Goal: Navigation & Orientation: Find specific page/section

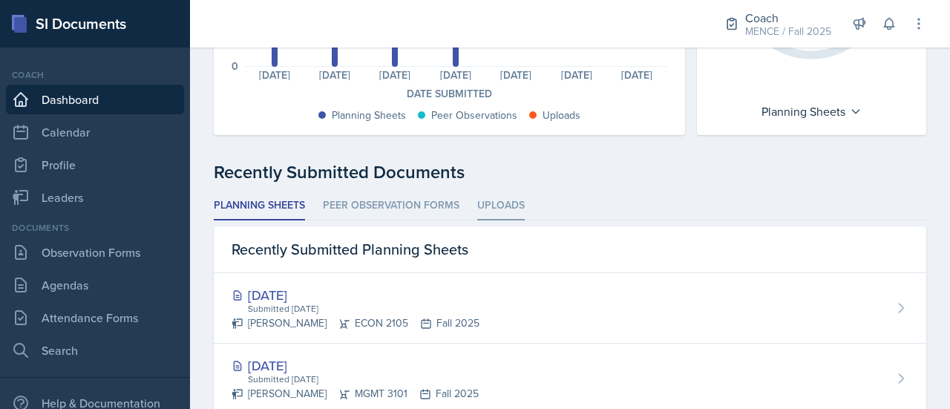
click at [511, 198] on li "Uploads" at bounding box center [501, 206] width 48 height 29
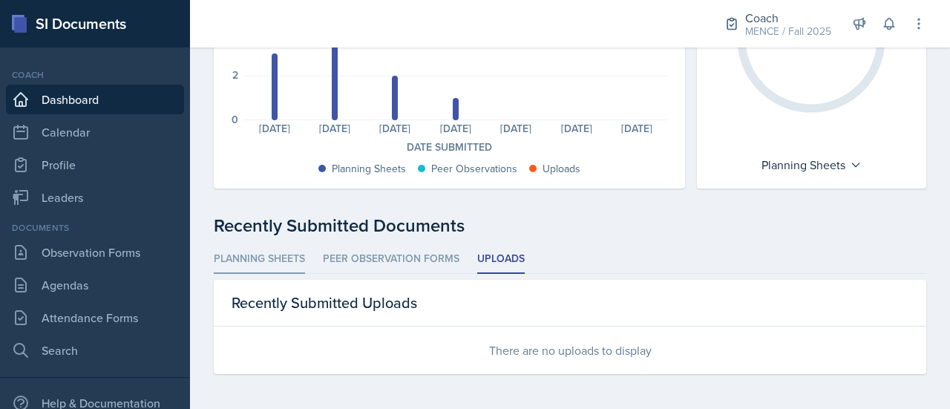
click at [271, 266] on li "Planning Sheets" at bounding box center [259, 259] width 91 height 29
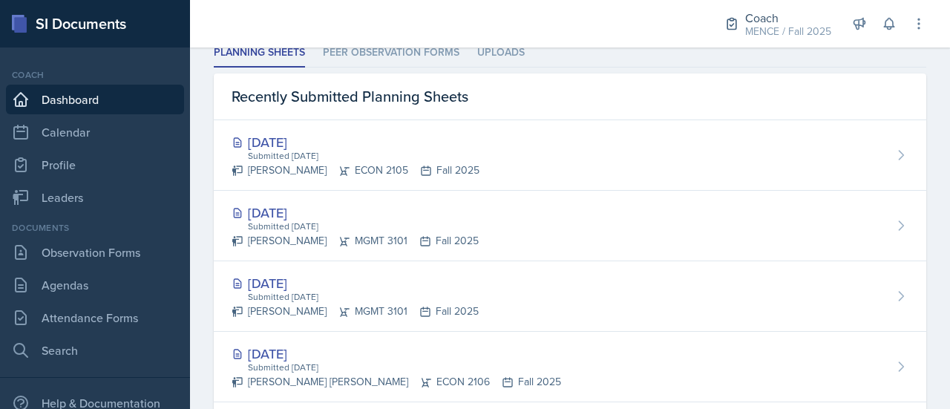
scroll to position [428, 0]
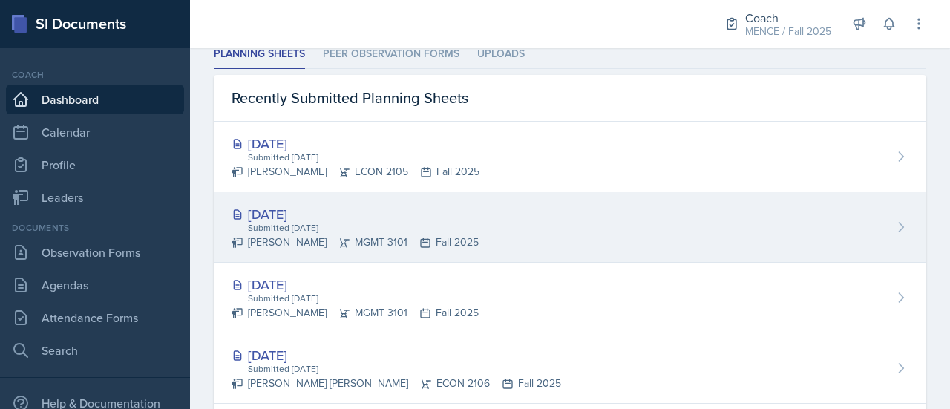
click at [309, 215] on div "[DATE]" at bounding box center [355, 214] width 247 height 20
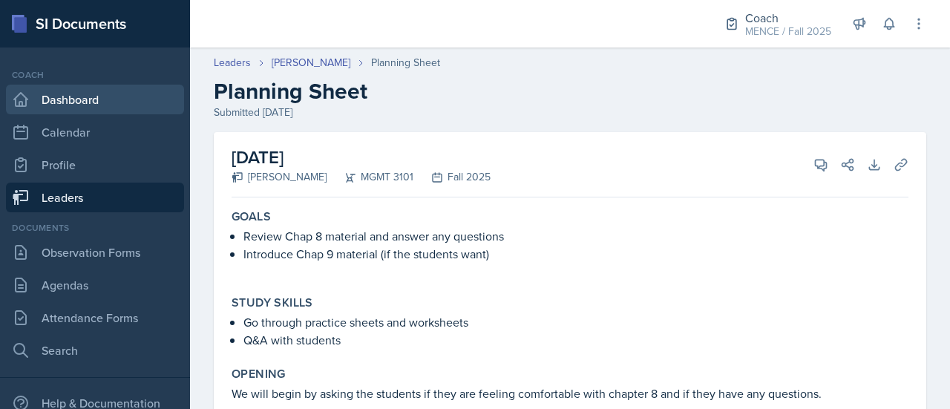
click at [89, 108] on link "Dashboard" at bounding box center [95, 100] width 178 height 30
